Goal: Task Accomplishment & Management: Manage account settings

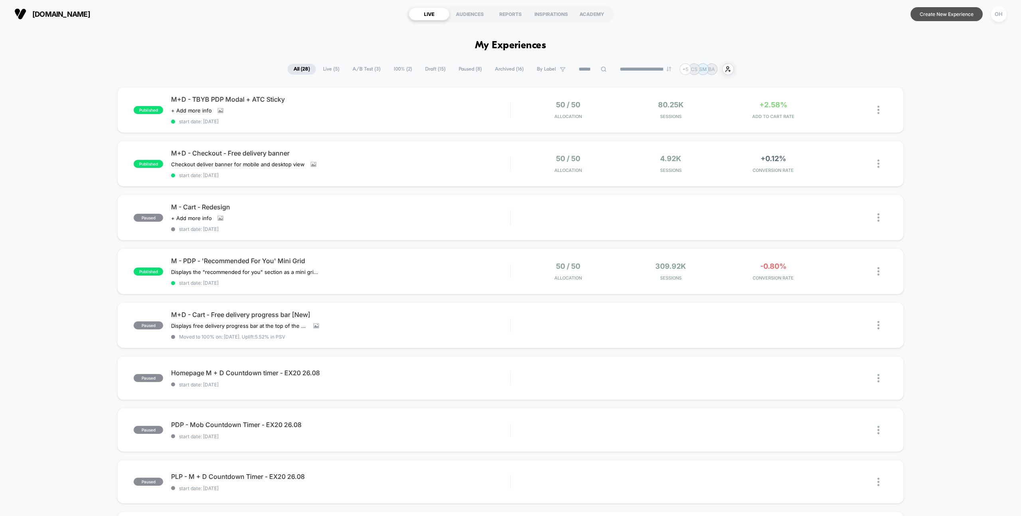
click at [946, 18] on button "Create New Experience" at bounding box center [946, 14] width 72 height 14
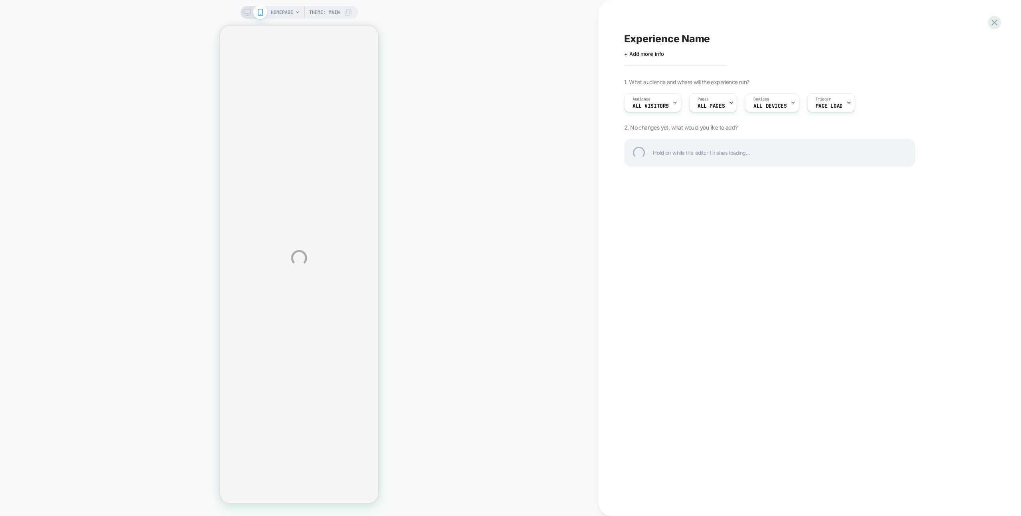
click at [540, 23] on div "HOMEPAGE Theme: MAIN Experience Name Click to edit experience details + Add mor…" at bounding box center [510, 258] width 1021 height 516
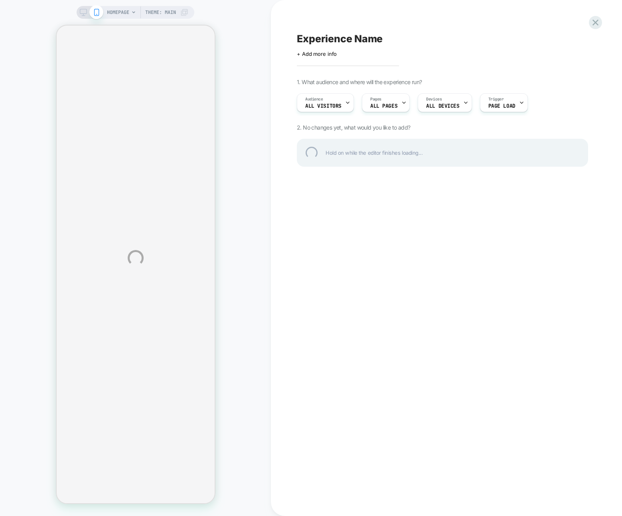
click at [430, 12] on div "HOMEPAGE Theme: MAIN Experience Name Click to edit experience details + Add mor…" at bounding box center [311, 258] width 622 height 516
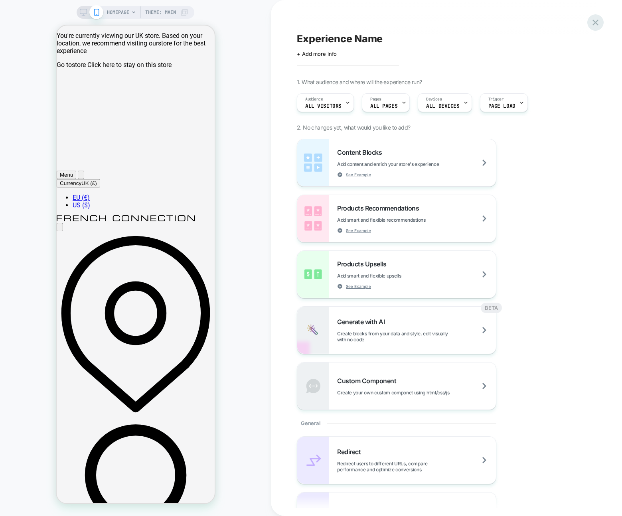
click at [592, 24] on icon at bounding box center [595, 22] width 11 height 11
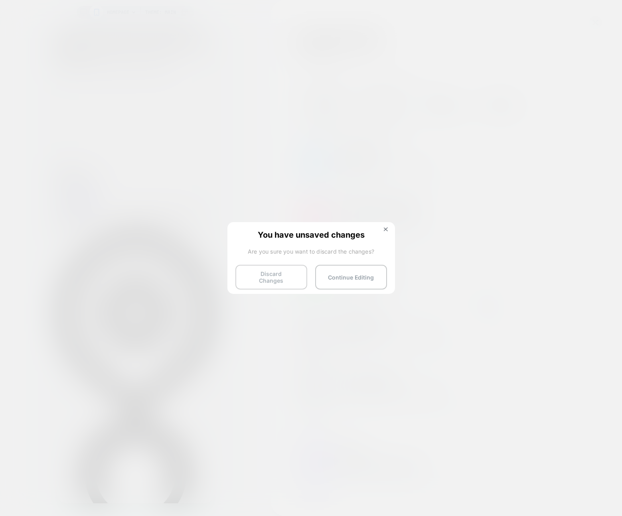
click at [258, 272] on button "Discard Changes" at bounding box center [271, 277] width 72 height 25
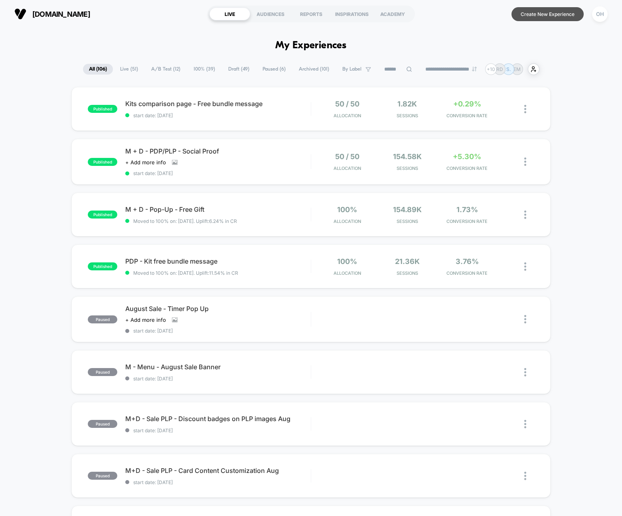
click at [538, 16] on button "Create New Experience" at bounding box center [547, 14] width 72 height 14
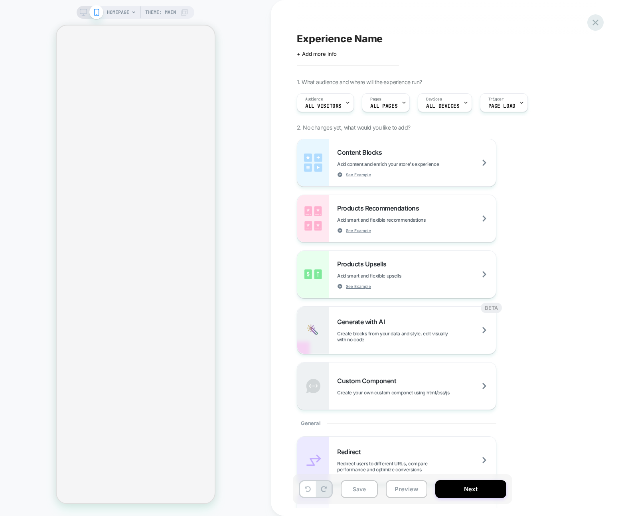
click at [596, 24] on icon at bounding box center [595, 23] width 6 height 6
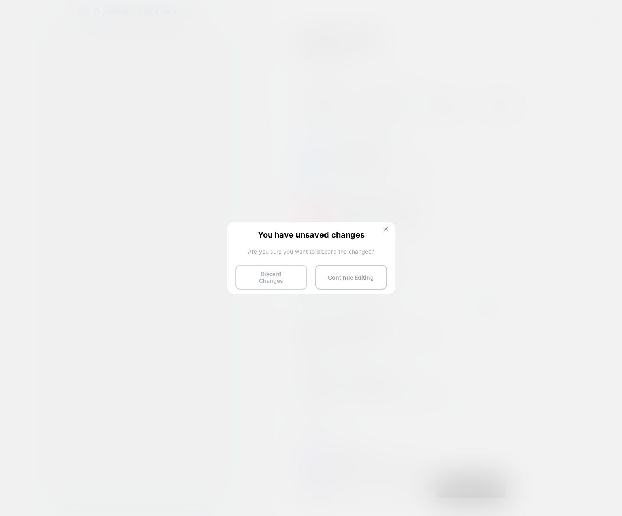
click at [282, 276] on button "Discard Changes" at bounding box center [271, 277] width 72 height 25
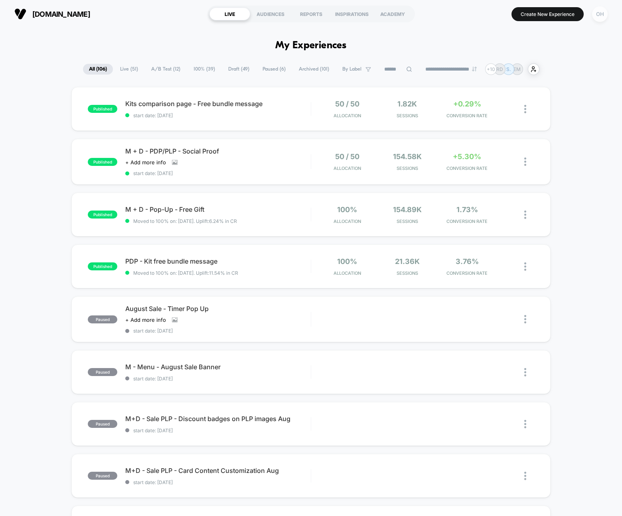
click at [601, 15] on div "OH" at bounding box center [600, 14] width 16 height 16
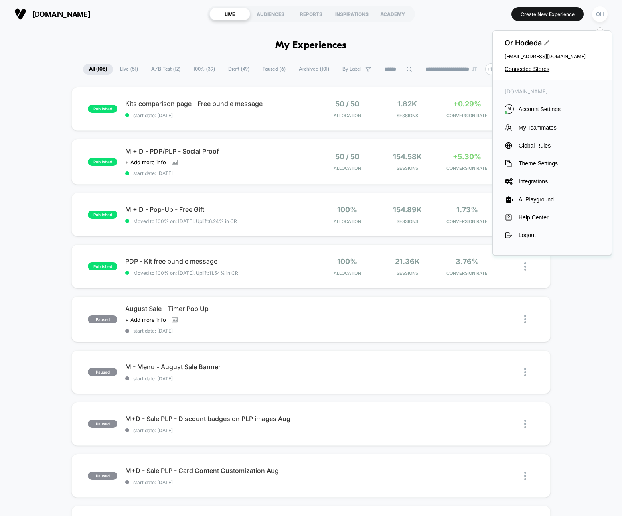
click at [557, 108] on span "Account Settings" at bounding box center [558, 109] width 81 height 6
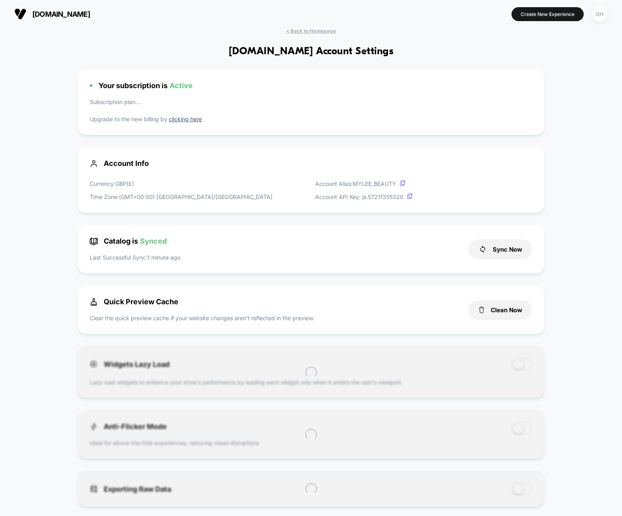
scroll to position [108, 0]
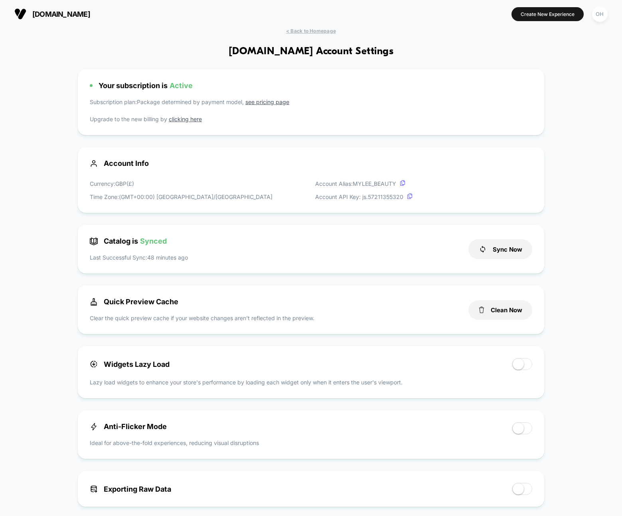
drag, startPoint x: 499, startPoint y: 306, endPoint x: 503, endPoint y: 289, distance: 17.5
click at [499, 306] on button "Clean Now" at bounding box center [500, 310] width 64 height 20
click at [559, 6] on section "Create New Experience OH" at bounding box center [511, 14] width 195 height 20
click at [559, 8] on button "Create New Experience" at bounding box center [547, 14] width 72 height 14
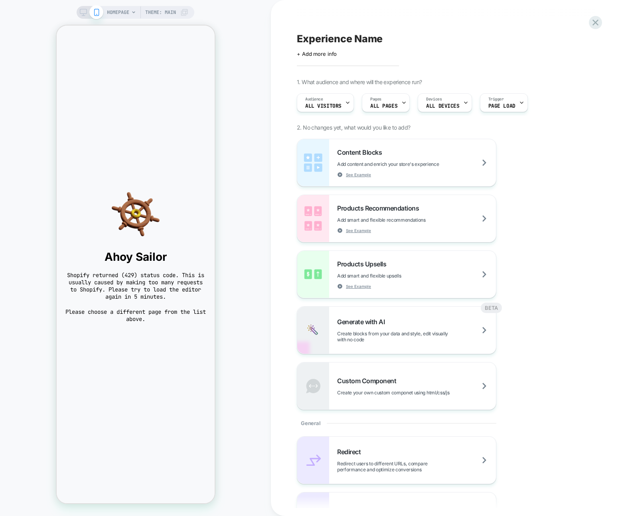
click at [241, 271] on div "HOMEPAGE Theme: MAIN" at bounding box center [135, 258] width 271 height 500
click at [596, 27] on icon at bounding box center [595, 22] width 11 height 11
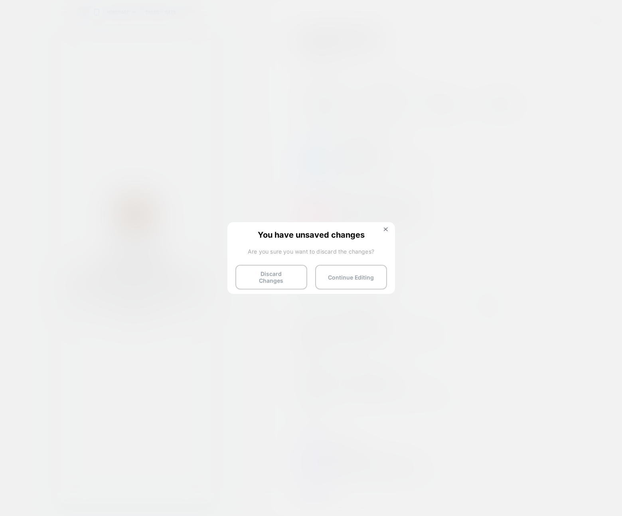
drag, startPoint x: 293, startPoint y: 277, endPoint x: 382, endPoint y: 199, distance: 118.2
click at [293, 277] on button "Discard Changes" at bounding box center [271, 277] width 72 height 25
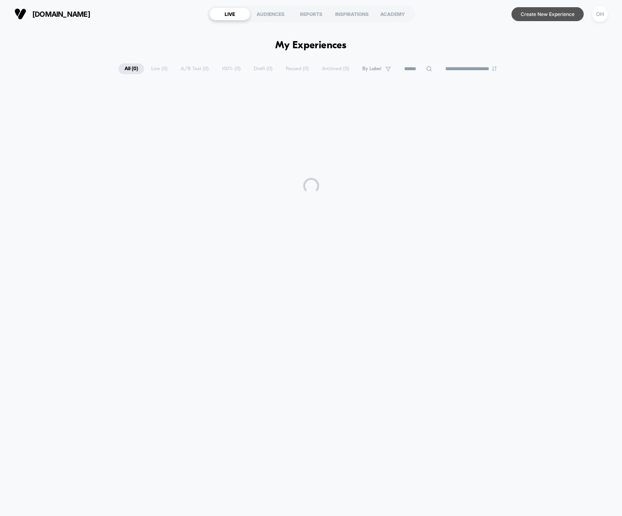
click at [550, 19] on button "Create New Experience" at bounding box center [547, 14] width 72 height 14
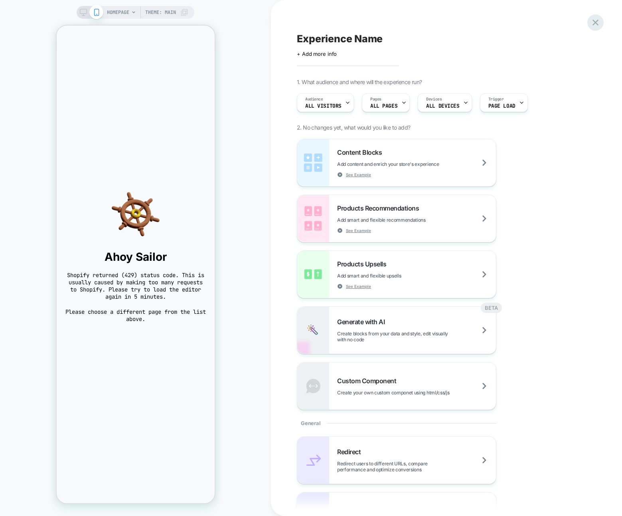
click at [594, 24] on icon at bounding box center [595, 23] width 6 height 6
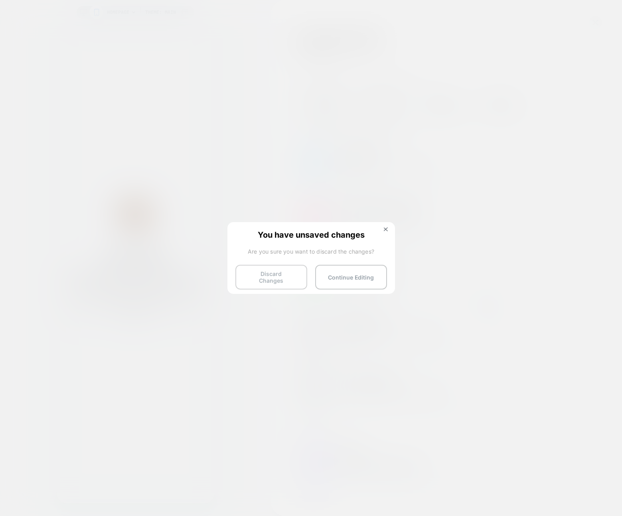
click at [250, 273] on button "Discard Changes" at bounding box center [271, 277] width 72 height 25
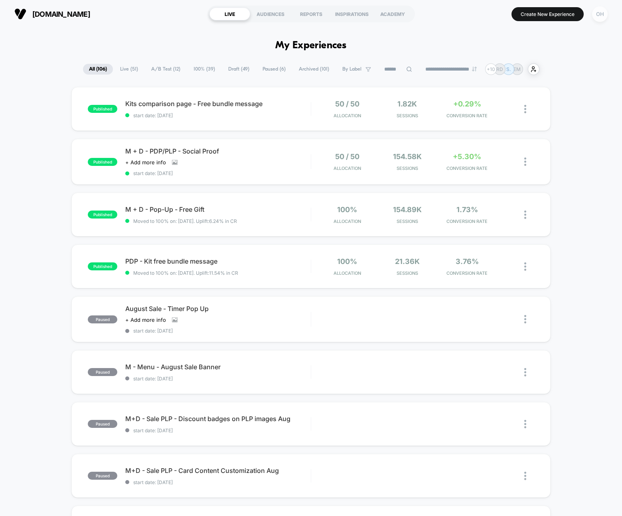
click at [598, 16] on div "OH" at bounding box center [600, 14] width 16 height 16
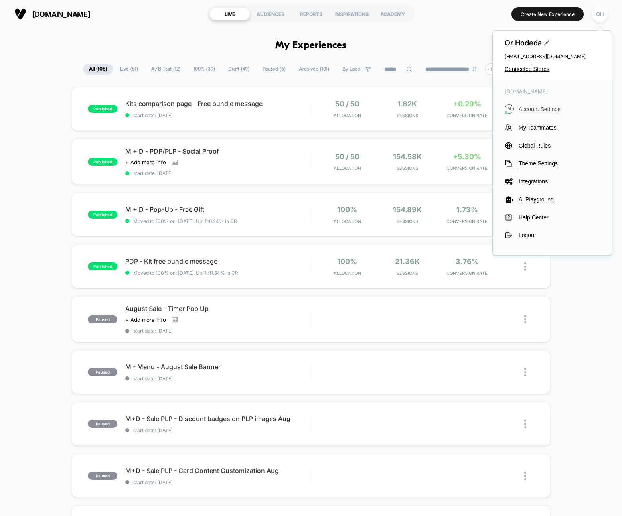
click at [532, 110] on span "Account Settings" at bounding box center [558, 109] width 81 height 6
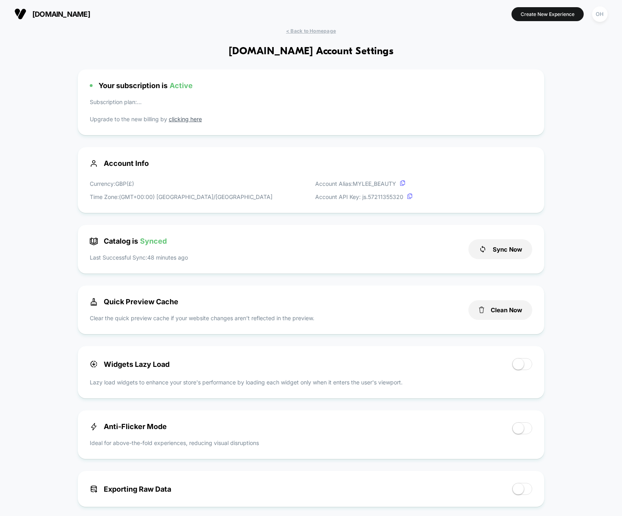
scroll to position [108, 0]
click at [524, 315] on button "Clean Now" at bounding box center [500, 310] width 64 height 20
click at [530, 13] on button "Create New Experience" at bounding box center [547, 14] width 72 height 14
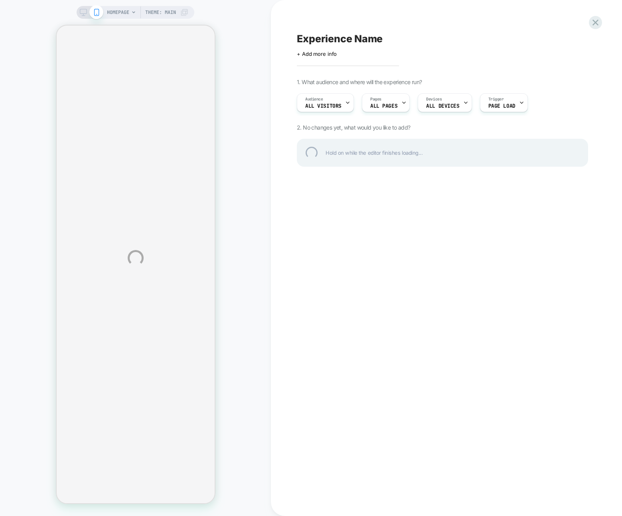
click at [227, 6] on div "HOMEPAGE Theme: MAIN Experience Name Click to edit experience details + Add mor…" at bounding box center [311, 258] width 622 height 516
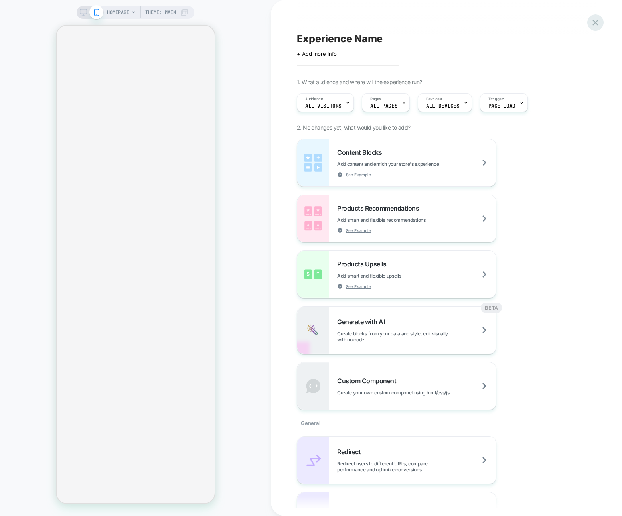
click at [596, 25] on icon at bounding box center [595, 22] width 11 height 11
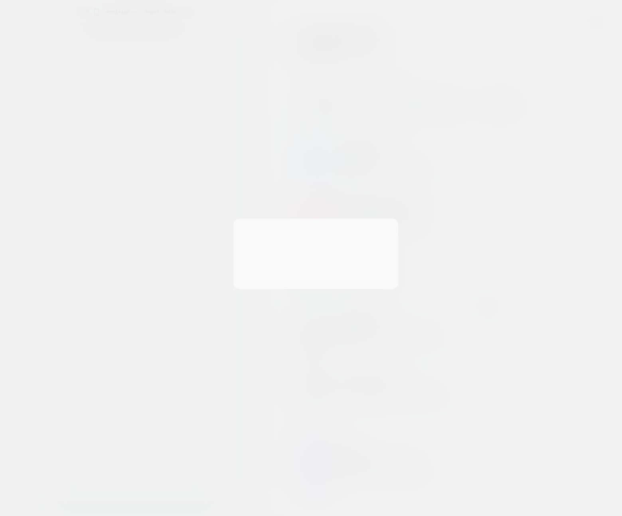
click at [593, 24] on div at bounding box center [311, 258] width 622 height 516
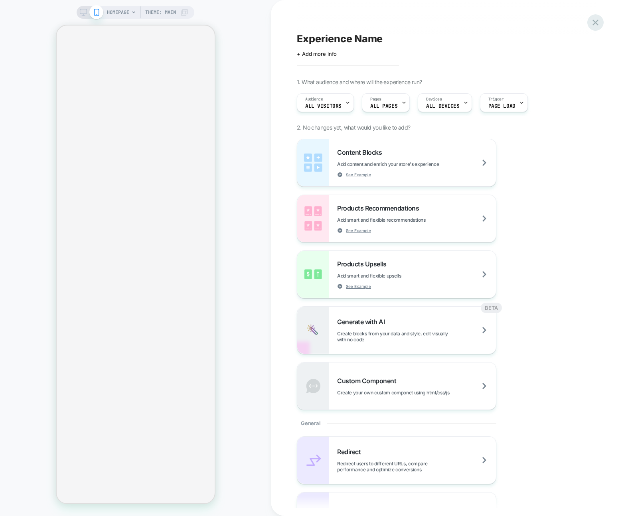
click at [596, 19] on icon at bounding box center [595, 22] width 11 height 11
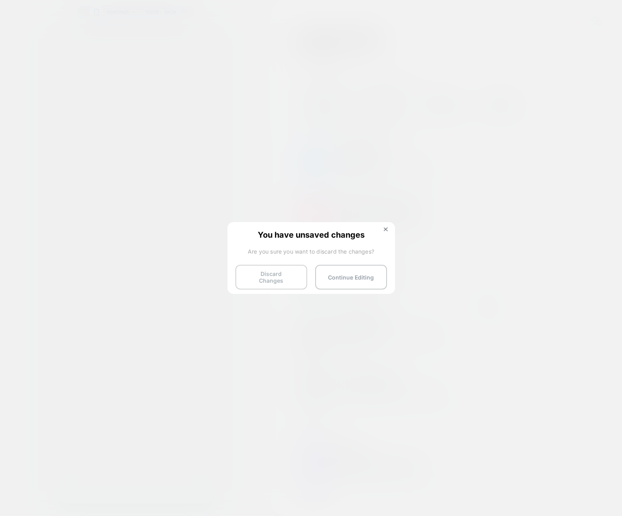
click at [240, 283] on button "Discard Changes" at bounding box center [271, 277] width 72 height 25
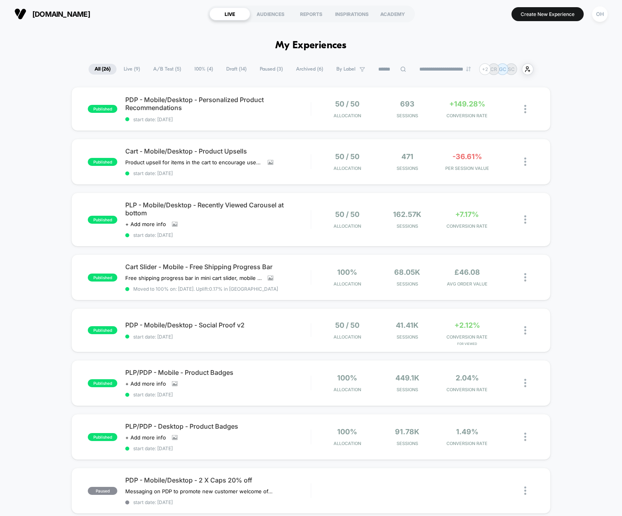
click at [558, 17] on button "Create New Experience" at bounding box center [547, 14] width 72 height 14
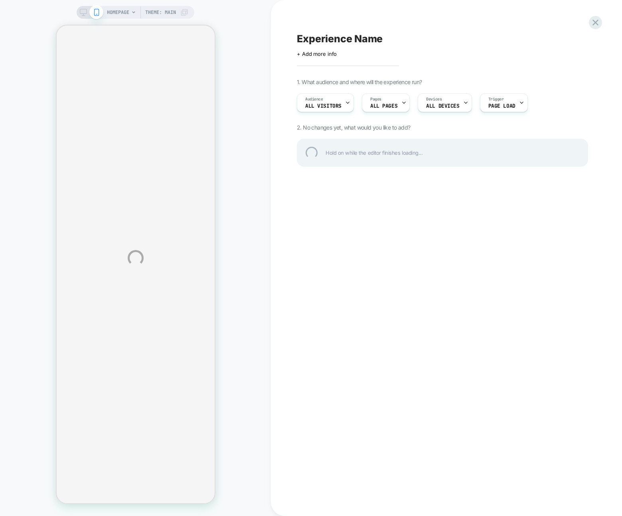
click at [553, 18] on div "HOMEPAGE Theme: MAIN Experience Name Click to edit experience details + Add mor…" at bounding box center [311, 258] width 622 height 516
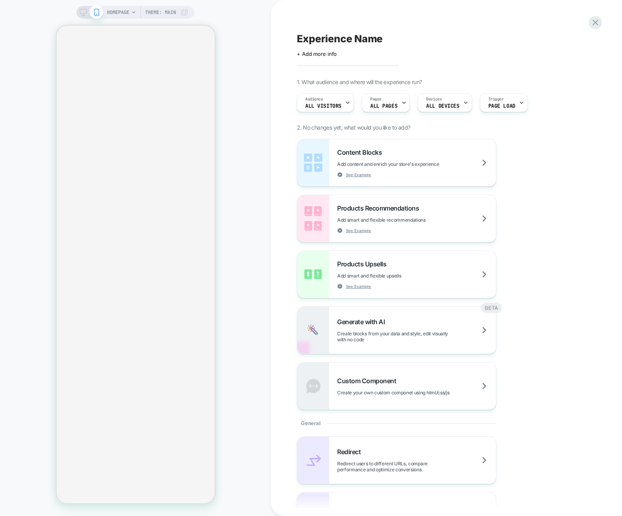
click at [603, 26] on div "Experience Name Click to edit experience details + Add more info 1. What audien…" at bounding box center [446, 258] width 351 height 516
click at [601, 23] on div at bounding box center [595, 22] width 16 height 16
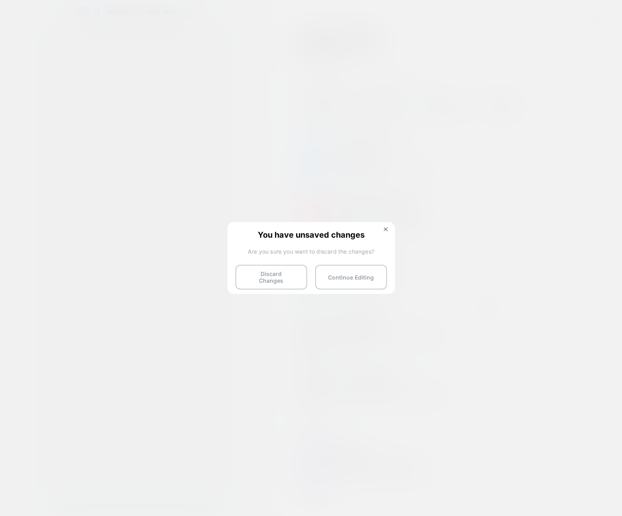
click at [278, 285] on div "You have unsaved changes Are you sure you want to discard the changes? Discard …" at bounding box center [310, 257] width 167 height 71
click at [274, 268] on button "Discard Changes" at bounding box center [271, 277] width 72 height 25
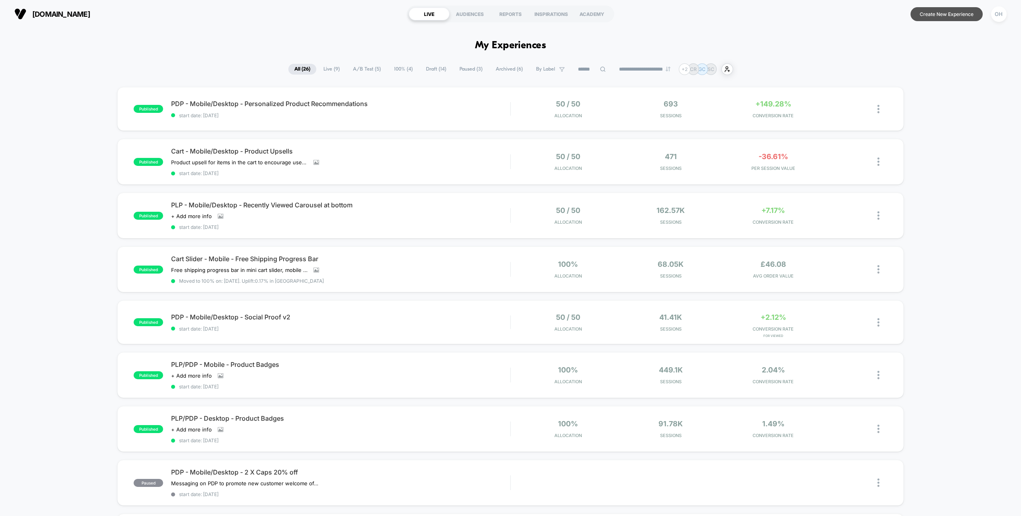
click at [943, 15] on button "Create New Experience" at bounding box center [946, 14] width 72 height 14
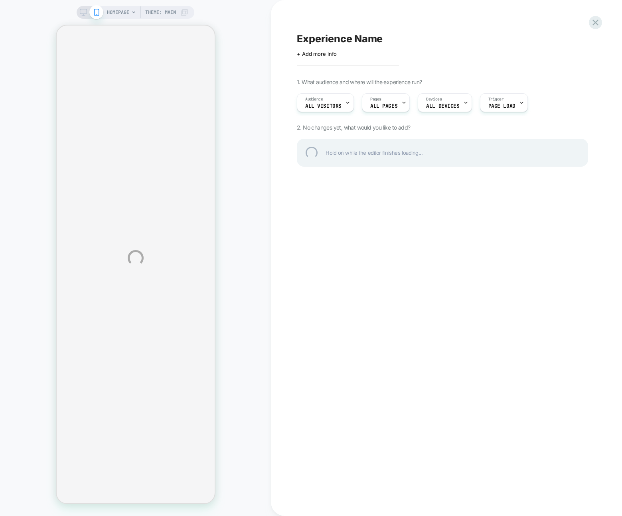
click at [426, 14] on div "HOMEPAGE Theme: MAIN Experience Name Click to edit experience details + Add mor…" at bounding box center [311, 258] width 622 height 516
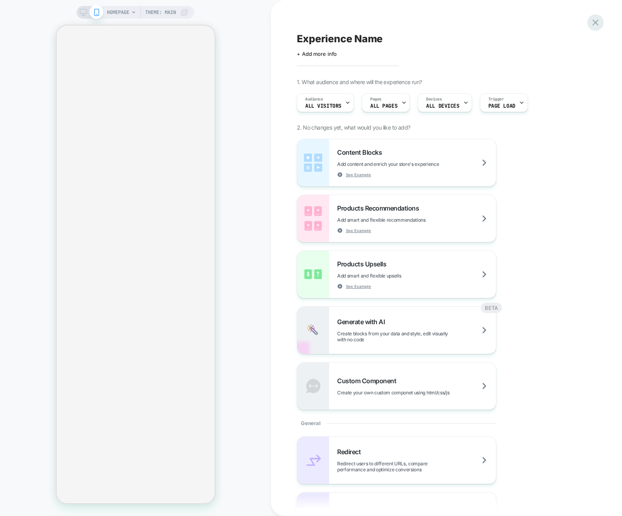
click at [597, 18] on icon at bounding box center [595, 22] width 11 height 11
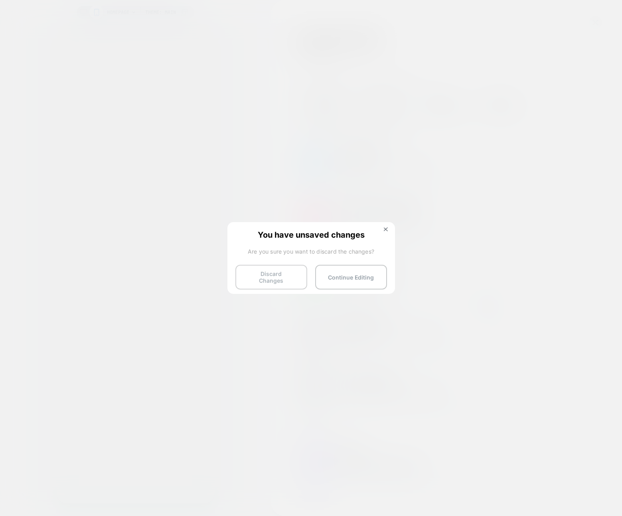
click at [246, 268] on button "Discard Changes" at bounding box center [271, 277] width 72 height 25
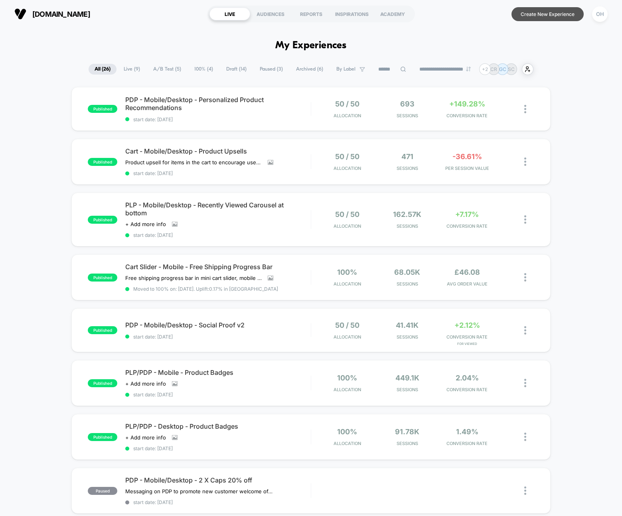
click at [551, 13] on button "Create New Experience" at bounding box center [547, 14] width 72 height 14
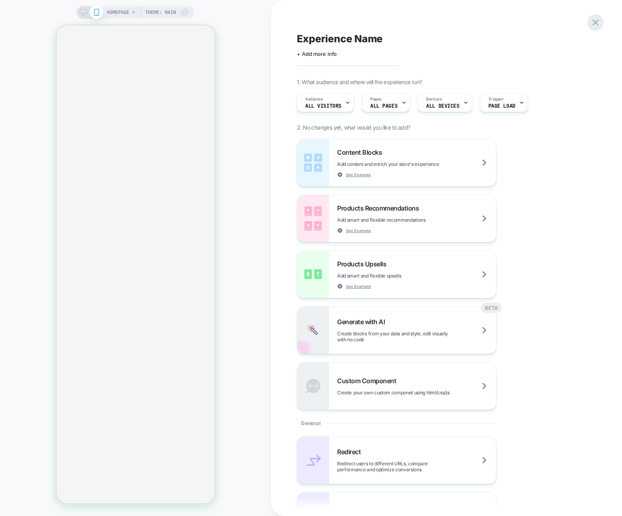
click at [596, 22] on icon at bounding box center [595, 23] width 6 height 6
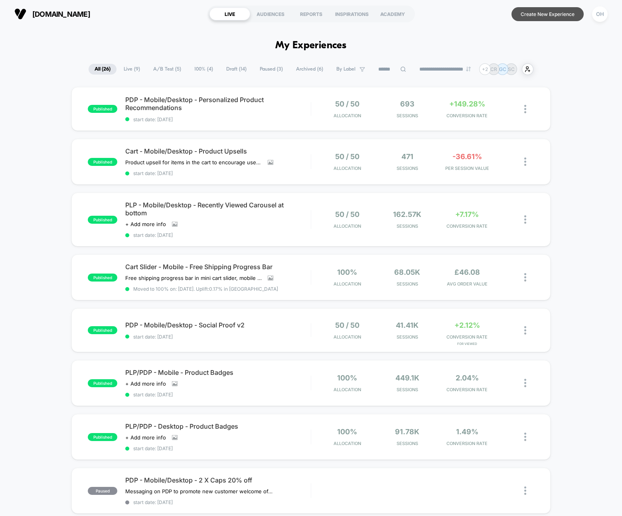
click at [541, 13] on button "Create New Experience" at bounding box center [547, 14] width 72 height 14
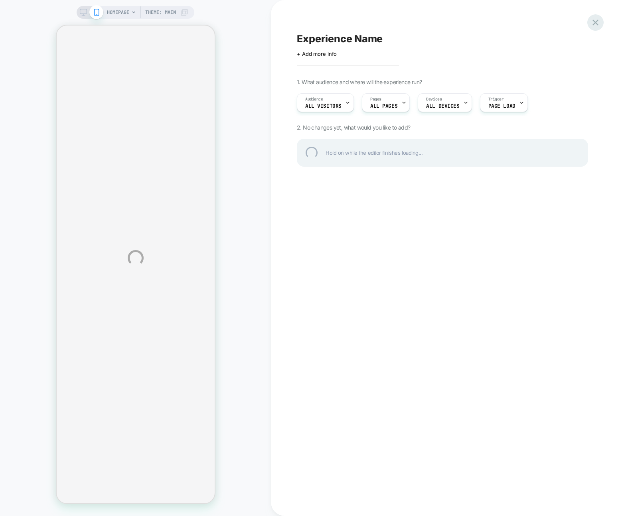
click at [596, 24] on div at bounding box center [595, 22] width 16 height 16
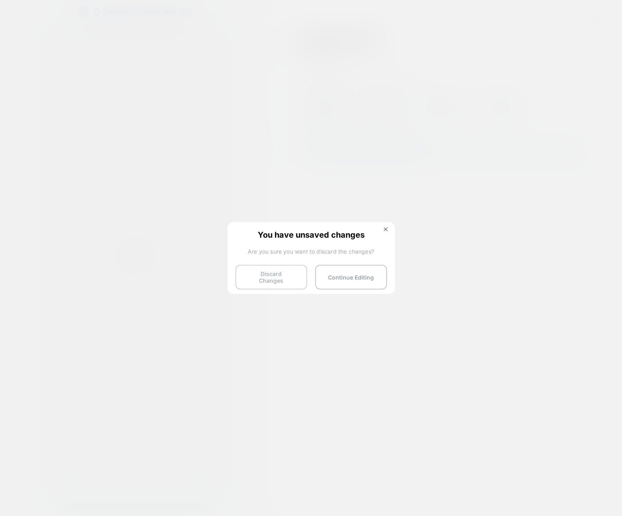
click at [260, 278] on button "Discard Changes" at bounding box center [271, 277] width 72 height 25
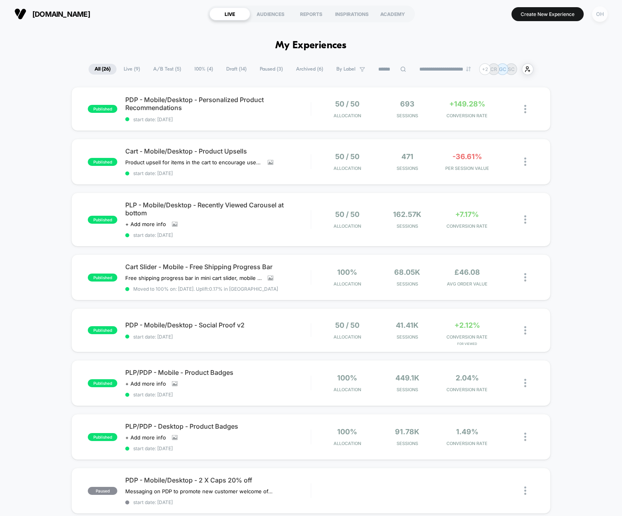
click at [602, 21] on div "OH" at bounding box center [600, 14] width 16 height 16
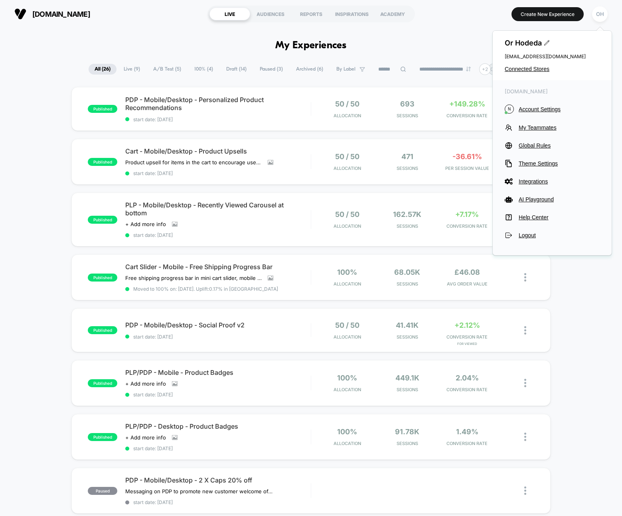
click at [542, 104] on button "N Account Settings" at bounding box center [551, 108] width 95 height 9
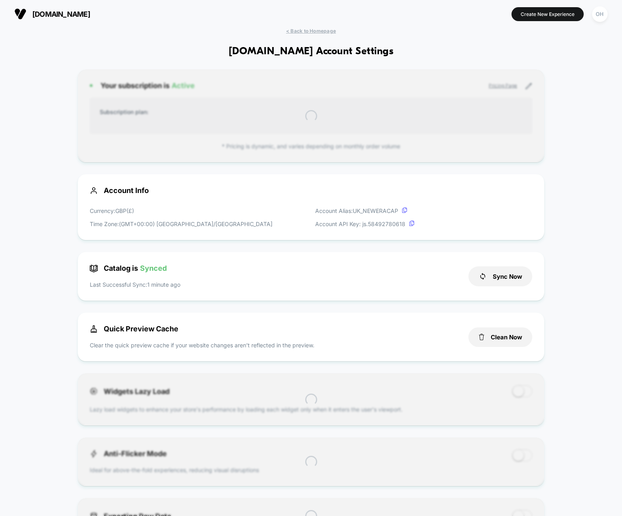
scroll to position [0, 0]
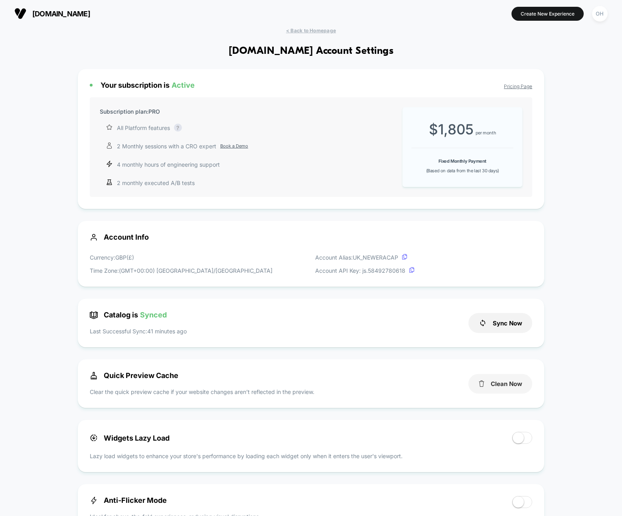
click at [498, 380] on button "Clean Now" at bounding box center [500, 384] width 64 height 20
click at [526, 16] on button "Create New Experience" at bounding box center [547, 14] width 72 height 14
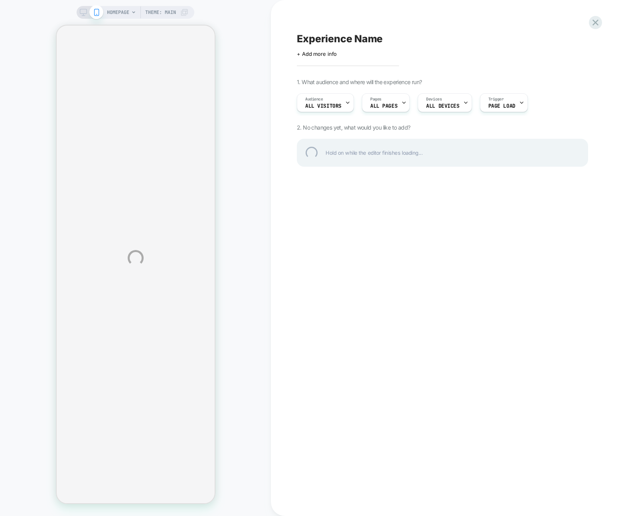
click at [526, 16] on div "HOMEPAGE Theme: MAIN Experience Name Click to edit experience details + Add mor…" at bounding box center [311, 258] width 622 height 516
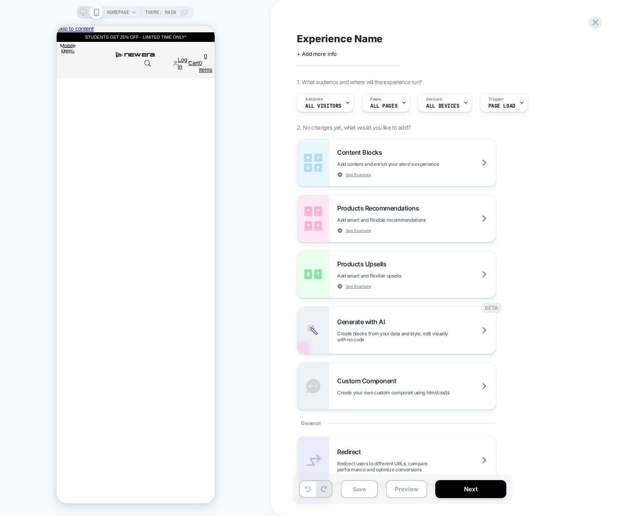
scroll to position [0, 158]
click at [595, 22] on icon at bounding box center [595, 23] width 6 height 6
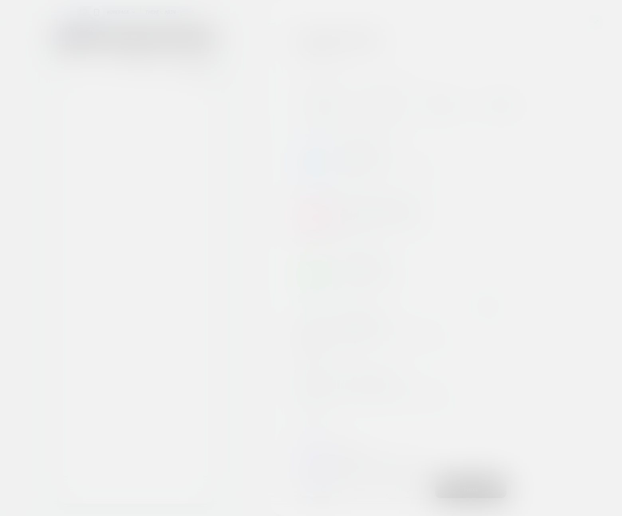
scroll to position [0, 316]
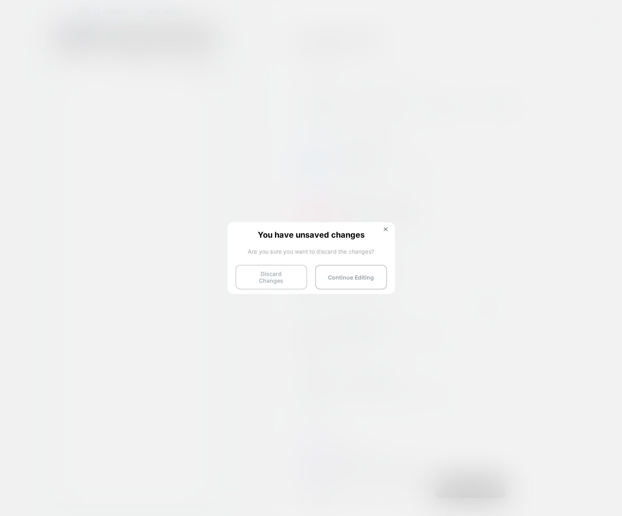
drag, startPoint x: 273, startPoint y: 278, endPoint x: 257, endPoint y: 279, distance: 16.4
click at [273, 278] on button "Discard Changes" at bounding box center [271, 277] width 72 height 25
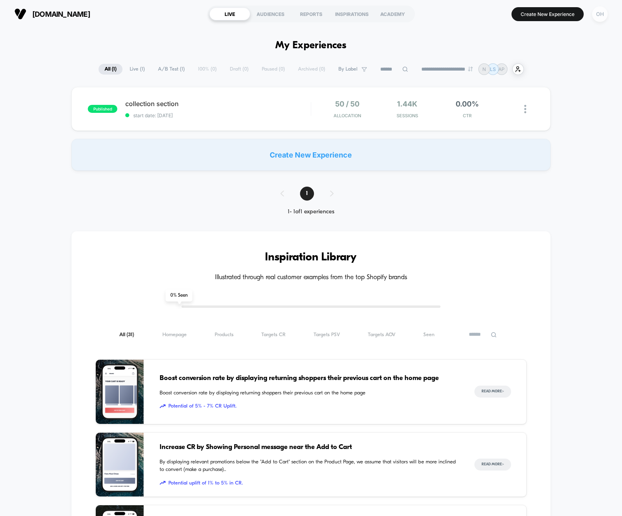
click at [599, 15] on div "OH" at bounding box center [600, 14] width 16 height 16
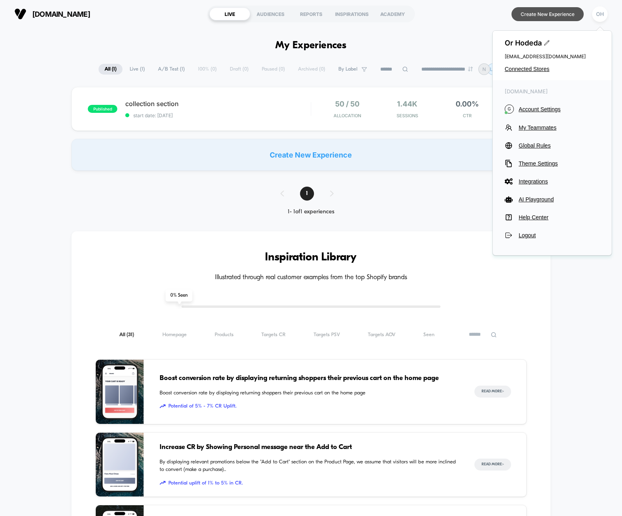
click at [553, 10] on button "Create New Experience" at bounding box center [547, 14] width 72 height 14
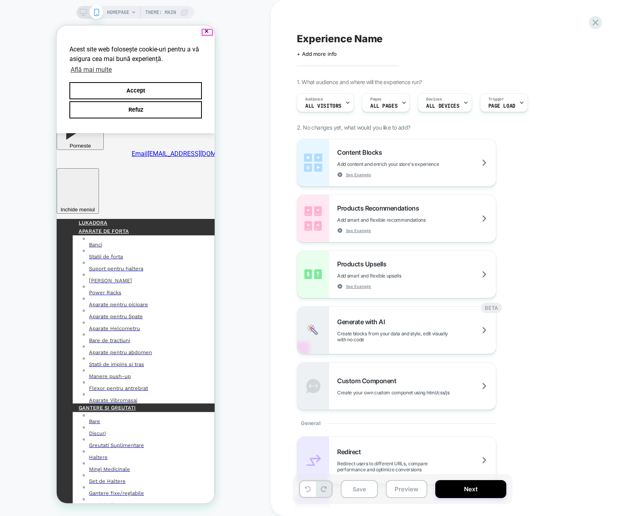
click at [201, 28] on div "Acest site web folosește cookie-uri pentru a vă asigura cea mai bună experiență…" at bounding box center [135, 80] width 158 height 108
click at [206, 31] on button "✕" at bounding box center [206, 32] width 10 height 6
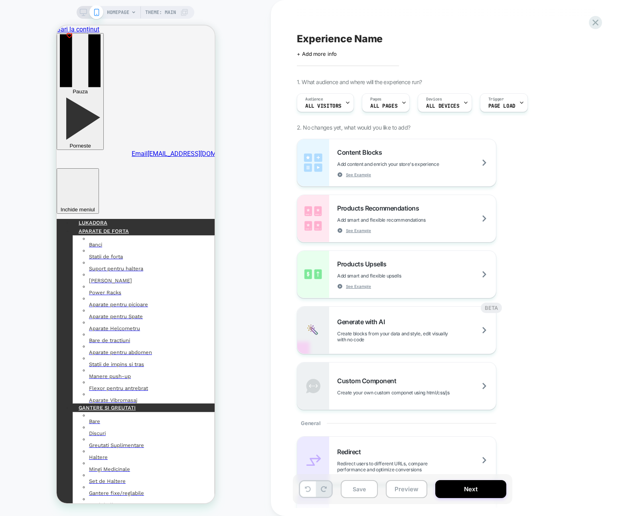
drag, startPoint x: 251, startPoint y: 32, endPoint x: 116, endPoint y: 12, distance: 136.6
click at [251, 32] on div "HOMEPAGE Theme: MAIN" at bounding box center [135, 258] width 271 height 500
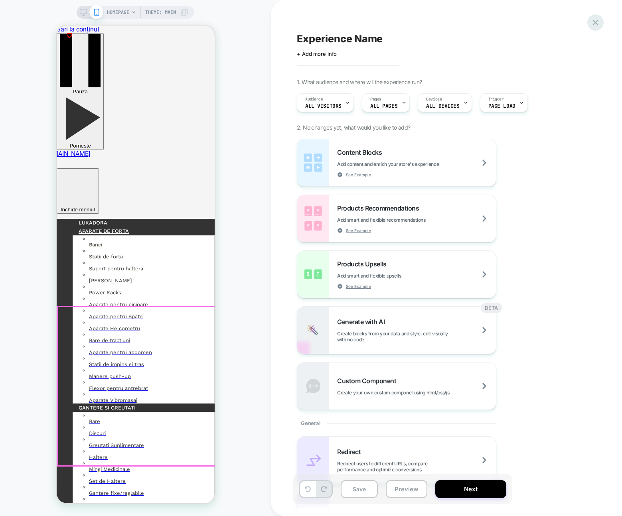
click at [593, 20] on icon at bounding box center [595, 22] width 11 height 11
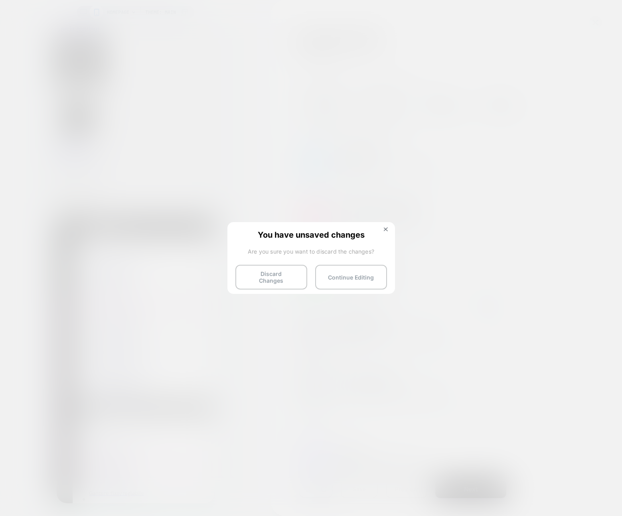
click at [284, 276] on button "Discard Changes" at bounding box center [271, 277] width 72 height 25
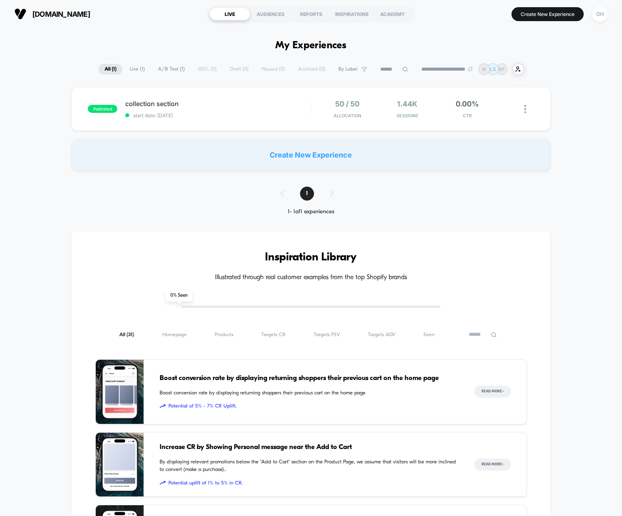
click at [547, 12] on button "Create New Experience" at bounding box center [547, 14] width 72 height 14
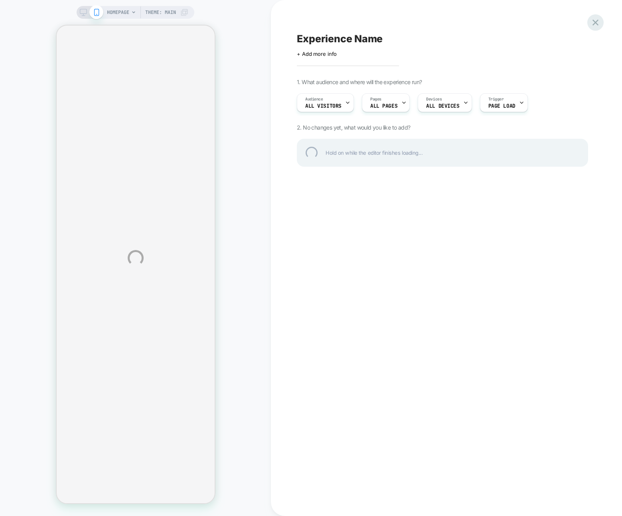
click at [597, 26] on div at bounding box center [595, 22] width 16 height 16
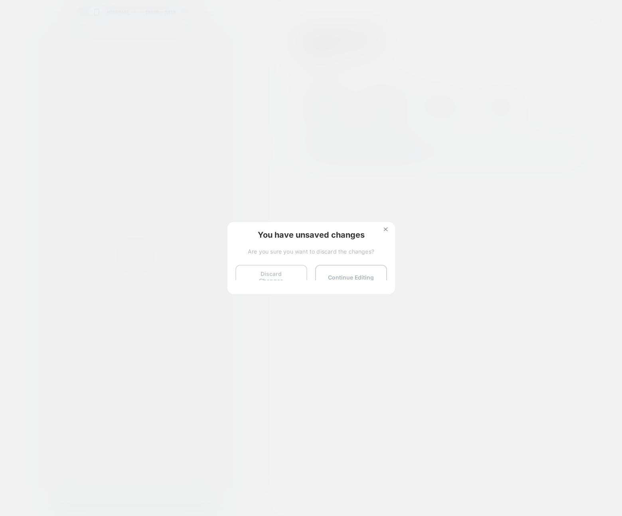
click at [287, 276] on button "Discard Changes" at bounding box center [271, 277] width 72 height 25
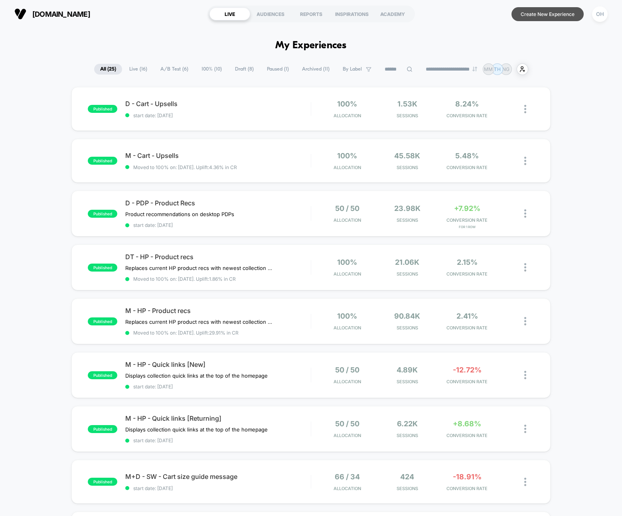
click at [531, 16] on button "Create New Experience" at bounding box center [547, 14] width 72 height 14
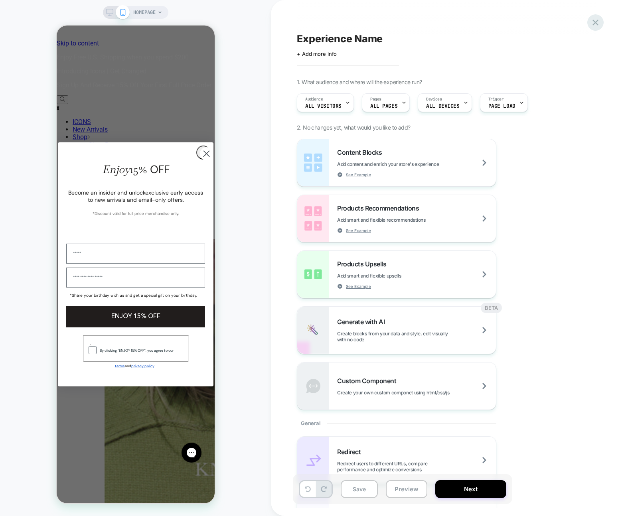
click at [596, 26] on icon at bounding box center [595, 22] width 11 height 11
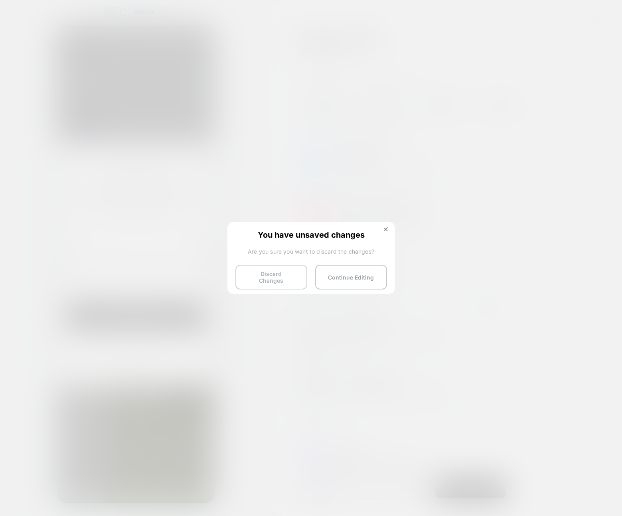
click at [256, 265] on button "Discard Changes" at bounding box center [271, 277] width 72 height 25
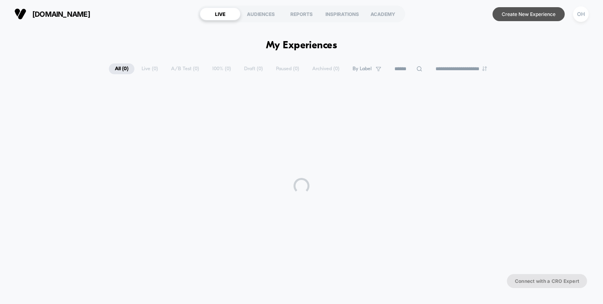
click at [542, 13] on button "Create New Experience" at bounding box center [528, 14] width 72 height 14
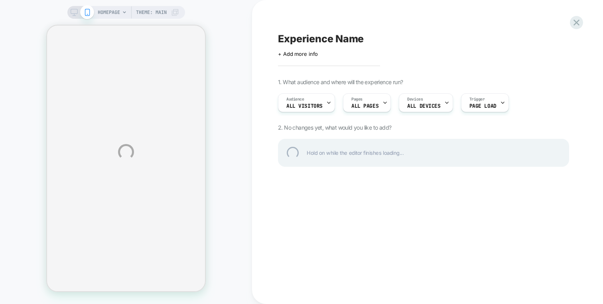
click at [411, 8] on div "HOMEPAGE Theme: MAIN Experience Name Click to edit experience details + Add mor…" at bounding box center [301, 152] width 603 height 304
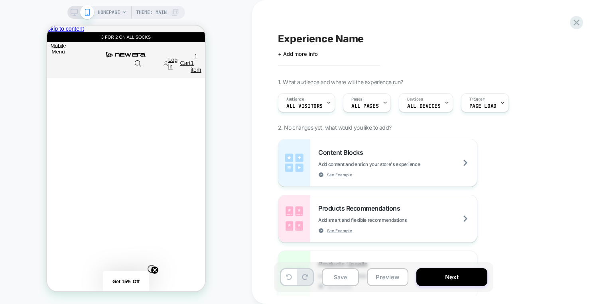
scroll to position [0, 632]
click at [578, 24] on icon at bounding box center [576, 23] width 6 height 6
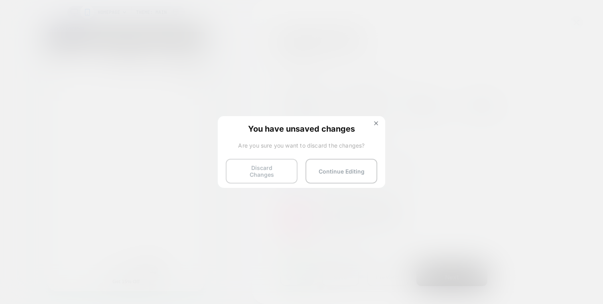
click at [258, 163] on button "Discard Changes" at bounding box center [262, 171] width 72 height 25
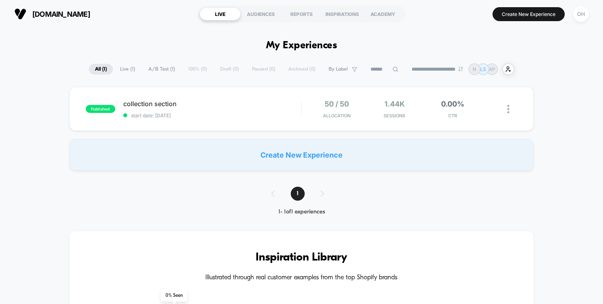
click at [587, 20] on button "OH" at bounding box center [581, 14] width 20 height 16
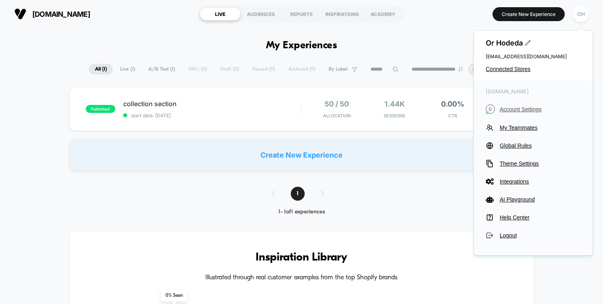
click at [521, 110] on span "Account Settings" at bounding box center [540, 109] width 81 height 6
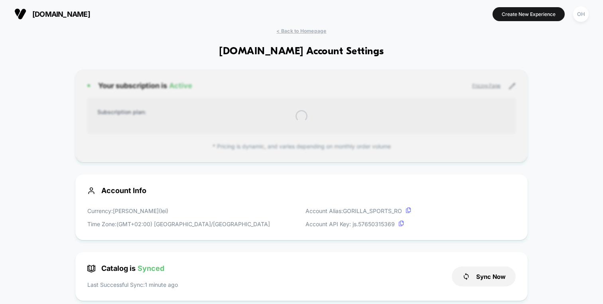
scroll to position [108, 0]
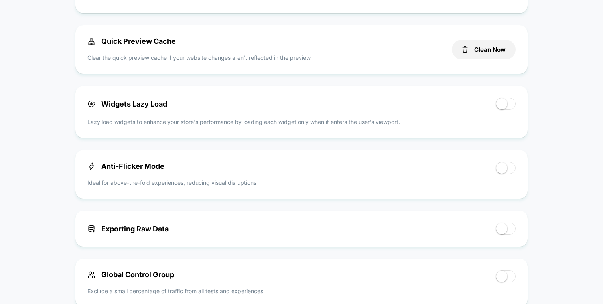
click at [491, 66] on div "Quick Preview Cache Clear the quick preview cache if your website changes aren’…" at bounding box center [301, 49] width 452 height 49
click at [497, 53] on button "Clean Now" at bounding box center [484, 50] width 64 height 20
